Goal: Information Seeking & Learning: Learn about a topic

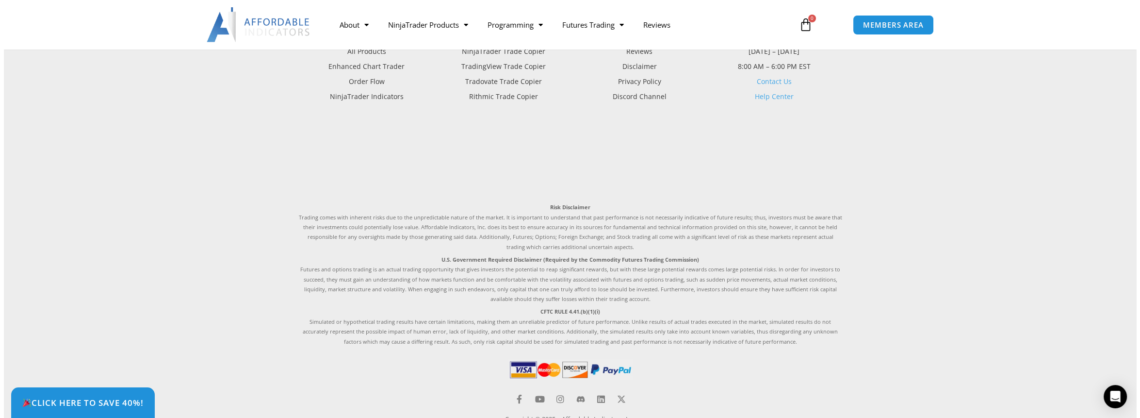
scroll to position [2479, 0]
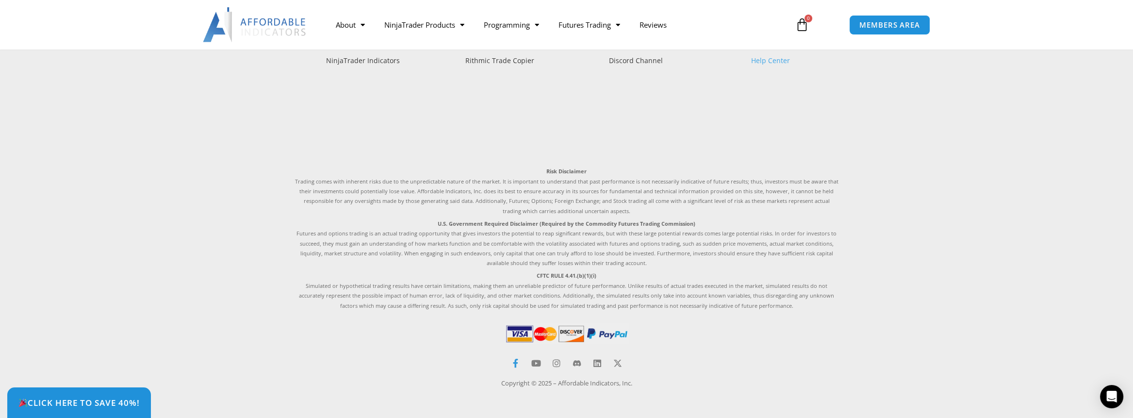
click at [515, 364] on icon at bounding box center [515, 363] width 9 height 9
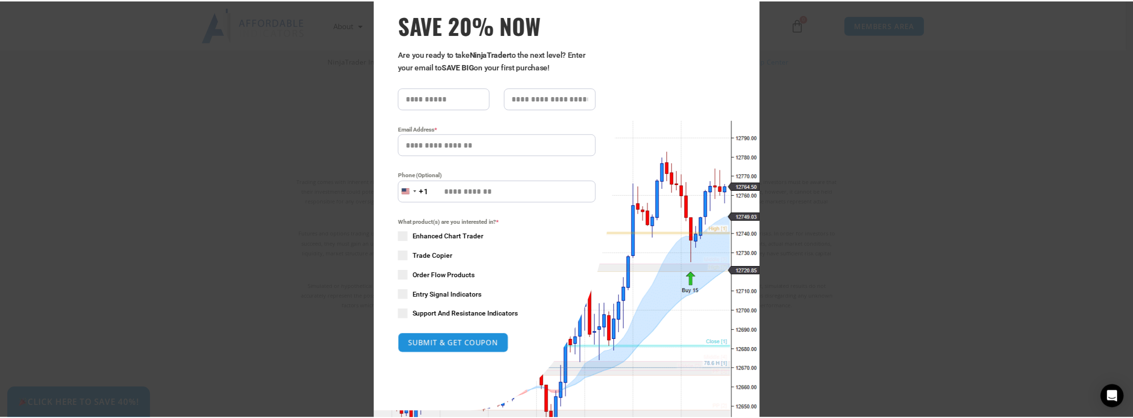
scroll to position [0, 0]
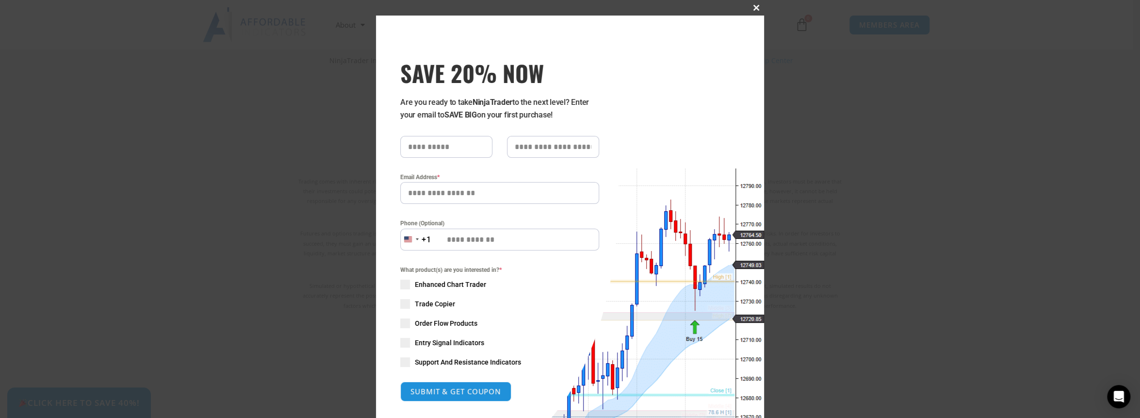
click at [754, 6] on span "SAVE 20% NOW popup" at bounding box center [757, 8] width 16 height 6
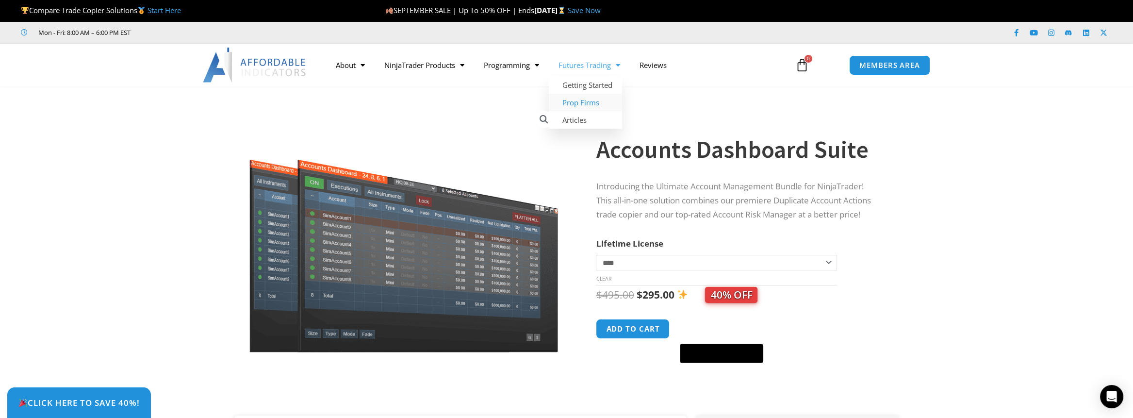
click at [583, 103] on link "Prop Firms" at bounding box center [585, 102] width 73 height 17
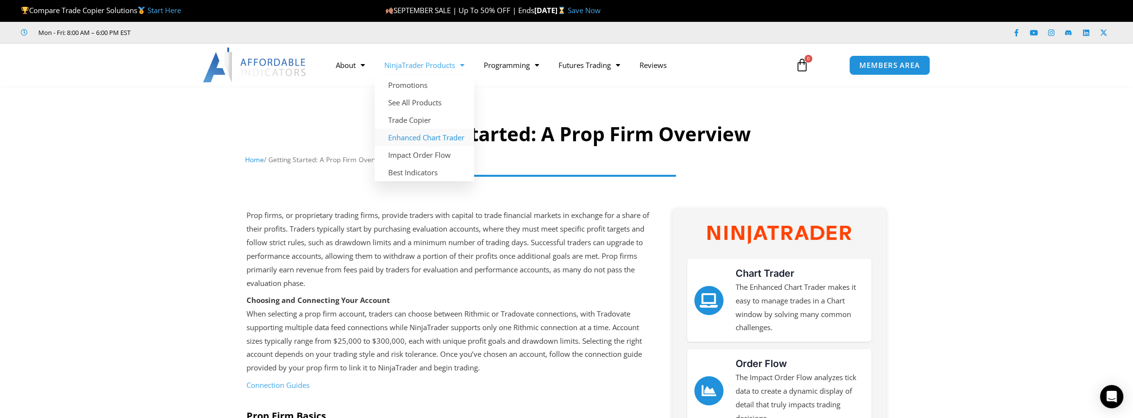
click at [402, 138] on link "Enhanced Chart Trader" at bounding box center [424, 137] width 99 height 17
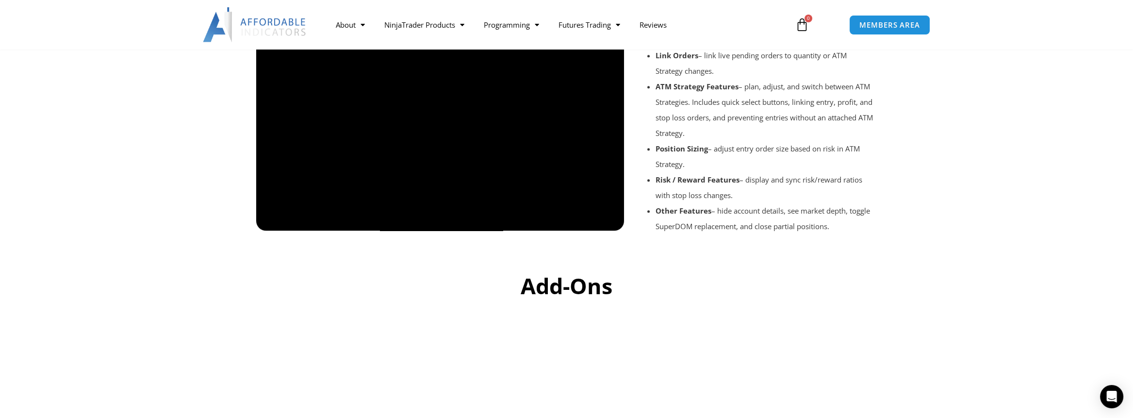
scroll to position [1229, 0]
